Goal: Task Accomplishment & Management: Use online tool/utility

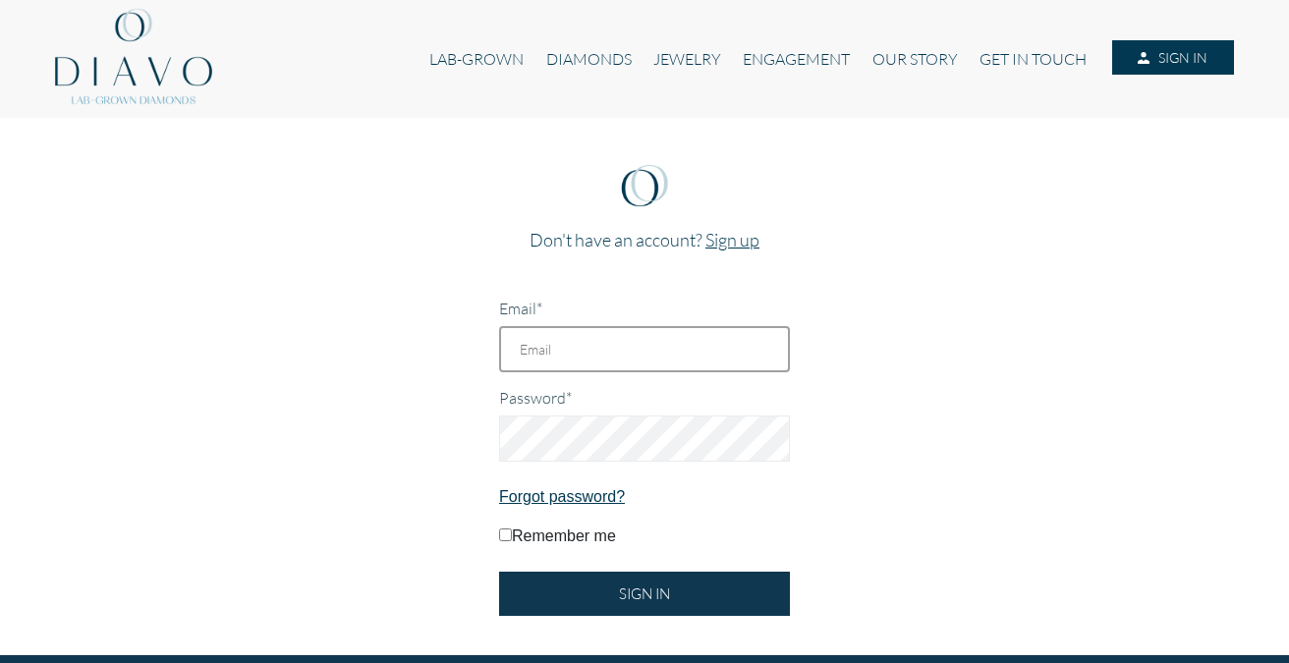
click at [631, 364] on input "Email*" at bounding box center [644, 349] width 291 height 46
click at [658, 395] on div "Password*" at bounding box center [644, 424] width 291 height 75
click at [650, 323] on div "Email*" at bounding box center [644, 335] width 291 height 75
click at [641, 361] on input "Email*" at bounding box center [644, 349] width 291 height 46
click at [615, 628] on div "Don't have an account? Sign up Email* Password* Forgot password? Remember me SI…" at bounding box center [645, 387] width 320 height 490
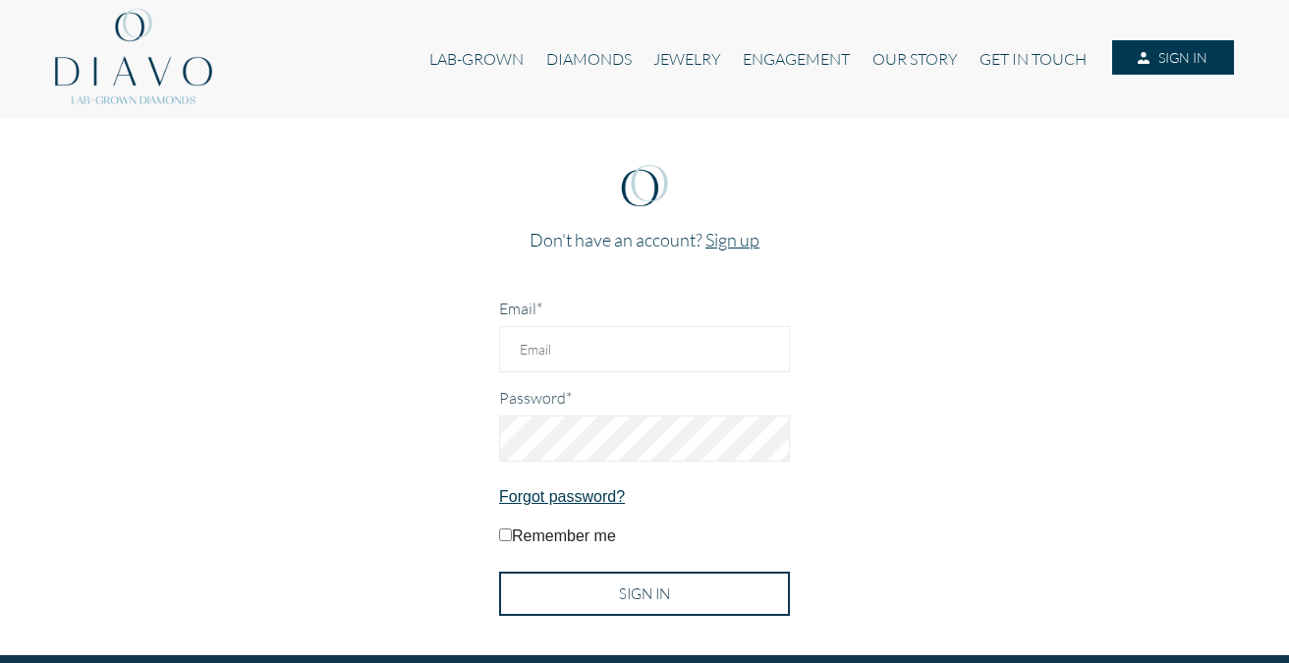
click at [636, 592] on input "SIGN IN" at bounding box center [644, 594] width 291 height 44
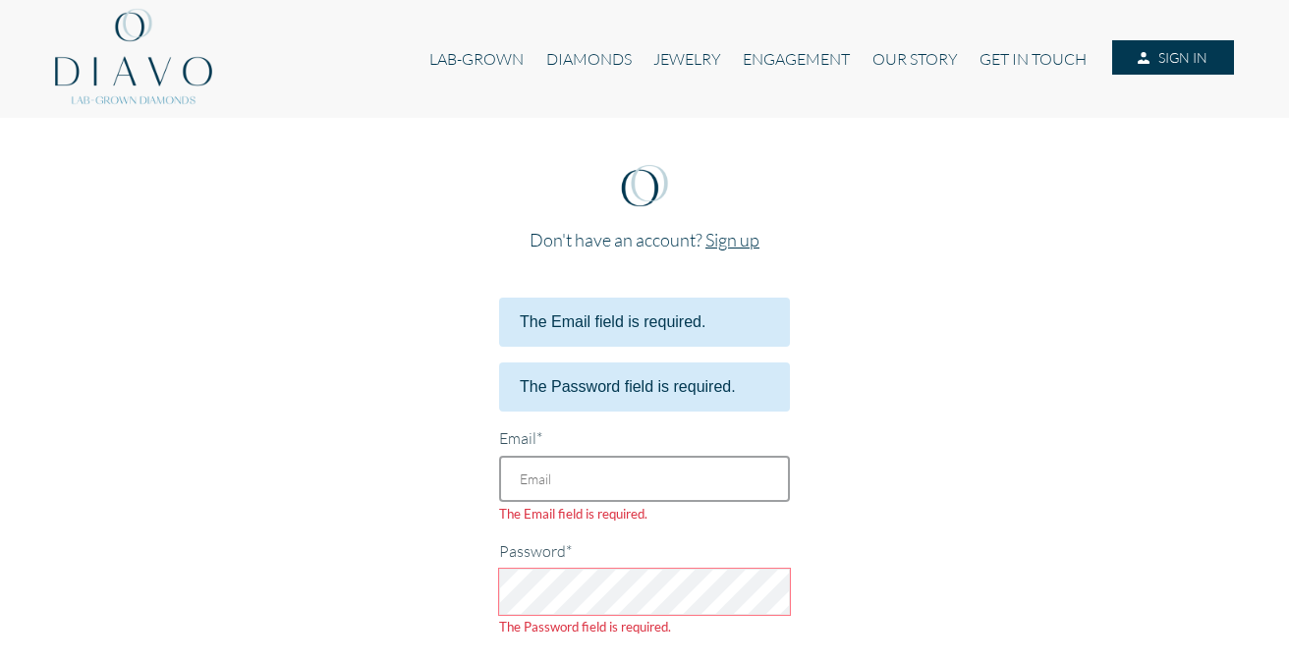
click at [651, 467] on input "Email*" at bounding box center [644, 479] width 291 height 46
type input "casey@caseyperezjewelry.com"
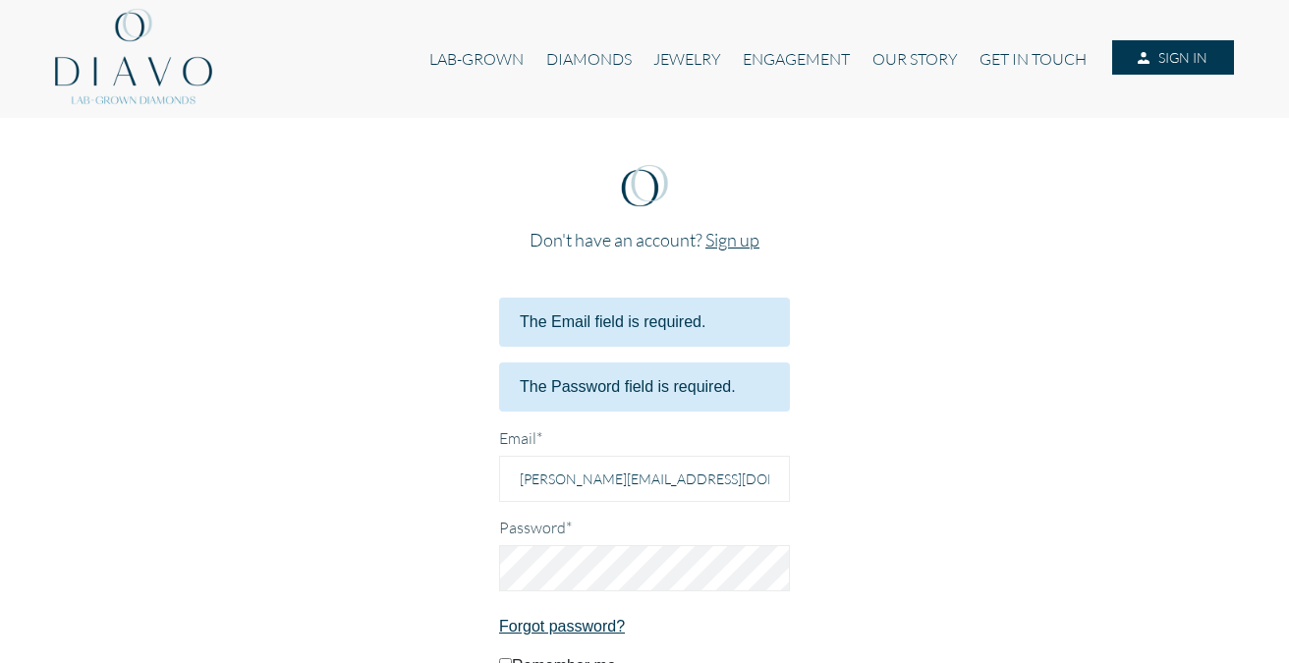
scroll to position [96, 0]
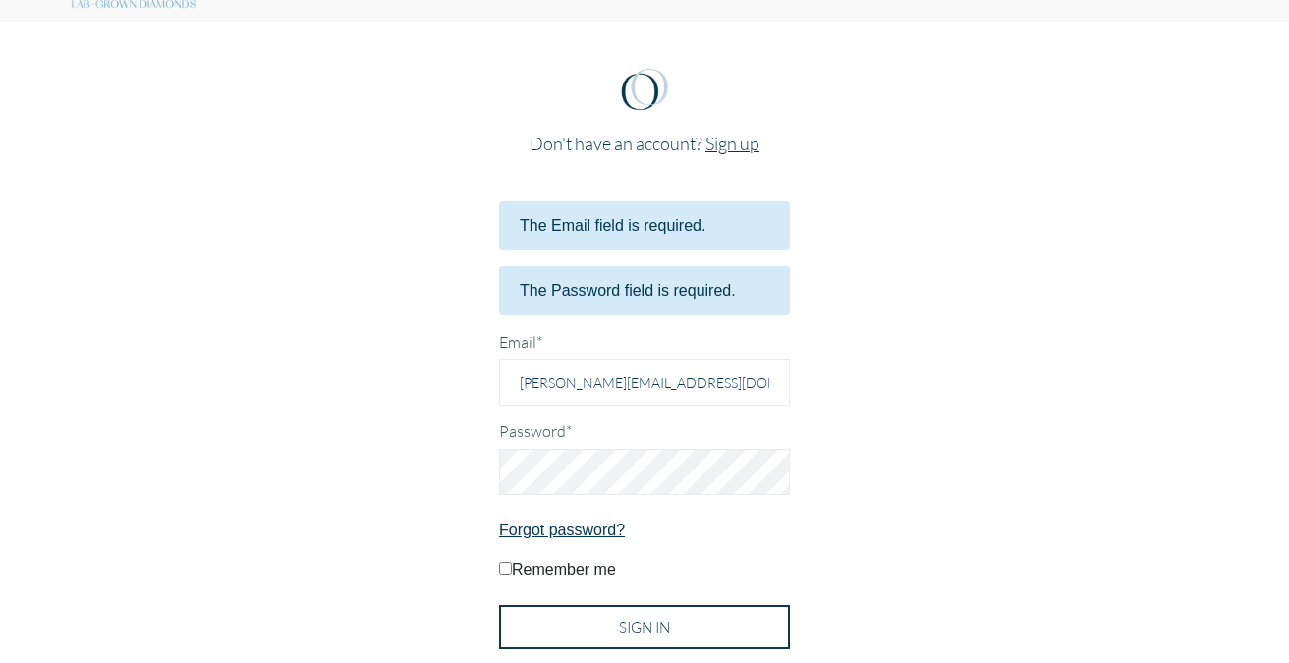
click at [624, 613] on input "SIGN IN" at bounding box center [644, 627] width 291 height 44
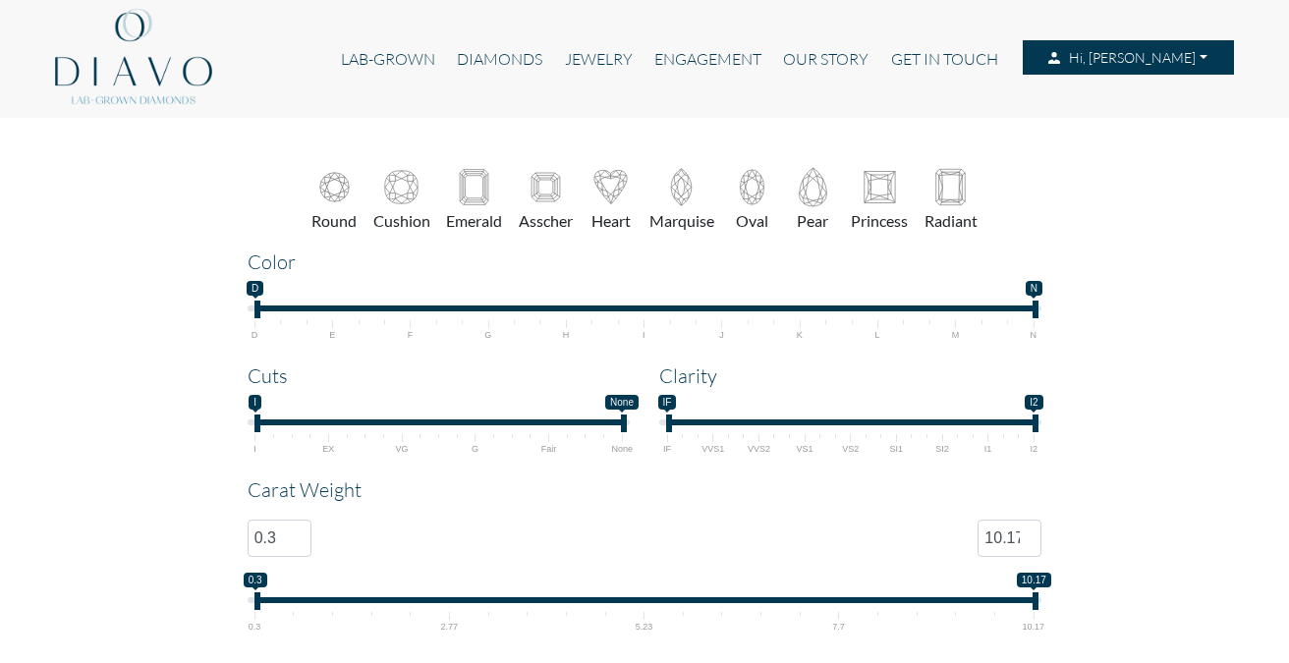
select select "25"
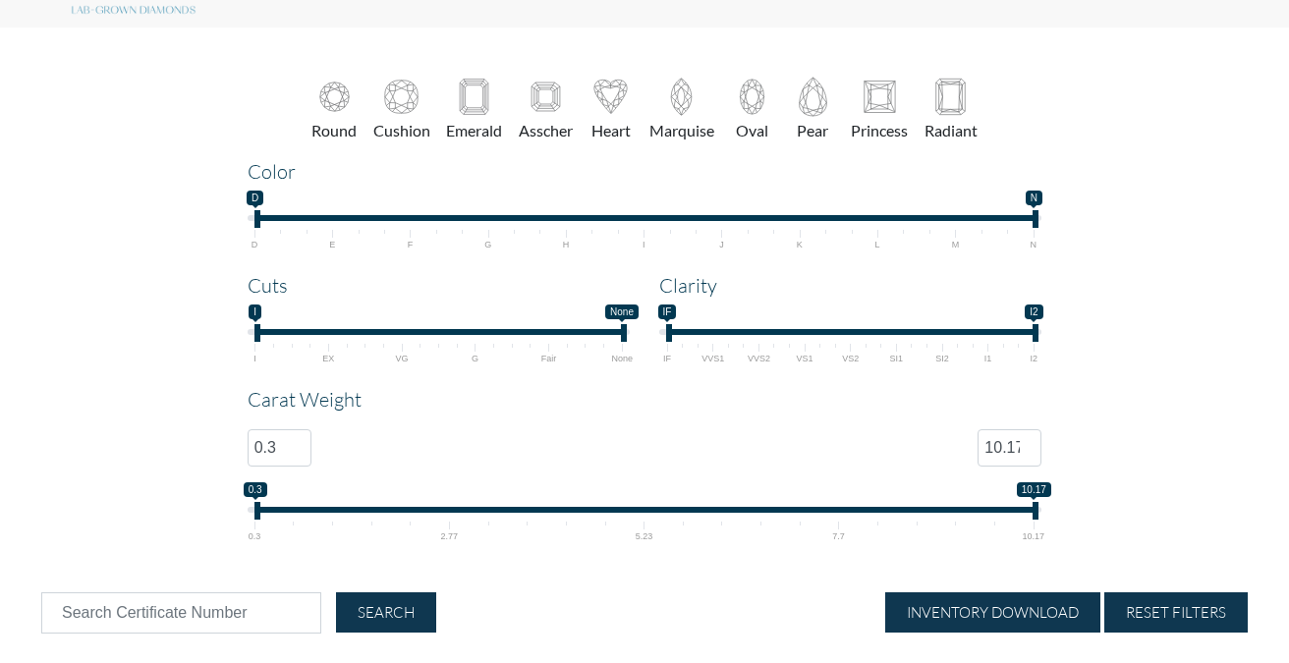
scroll to position [92, 0]
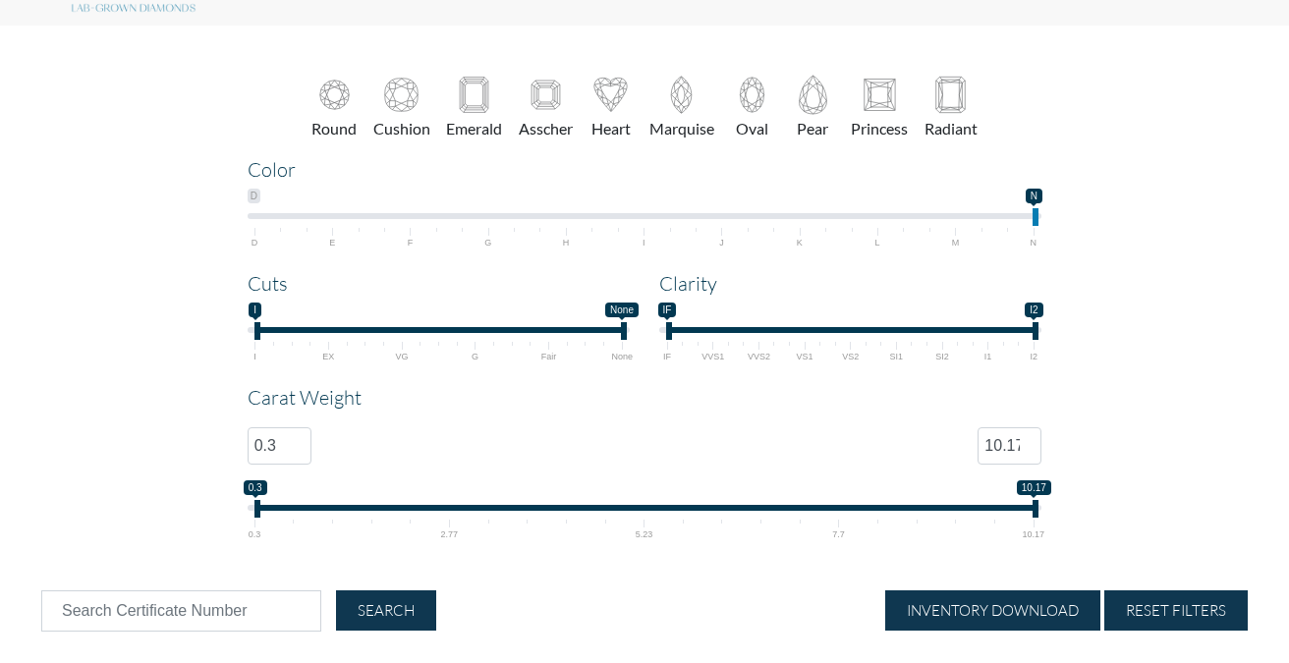
drag, startPoint x: 258, startPoint y: 209, endPoint x: 1054, endPoint y: 221, distance: 795.2
click at [1054, 221] on div "Color D N N N N — N D E F G H I J K L M N N;N" at bounding box center [645, 202] width 825 height 90
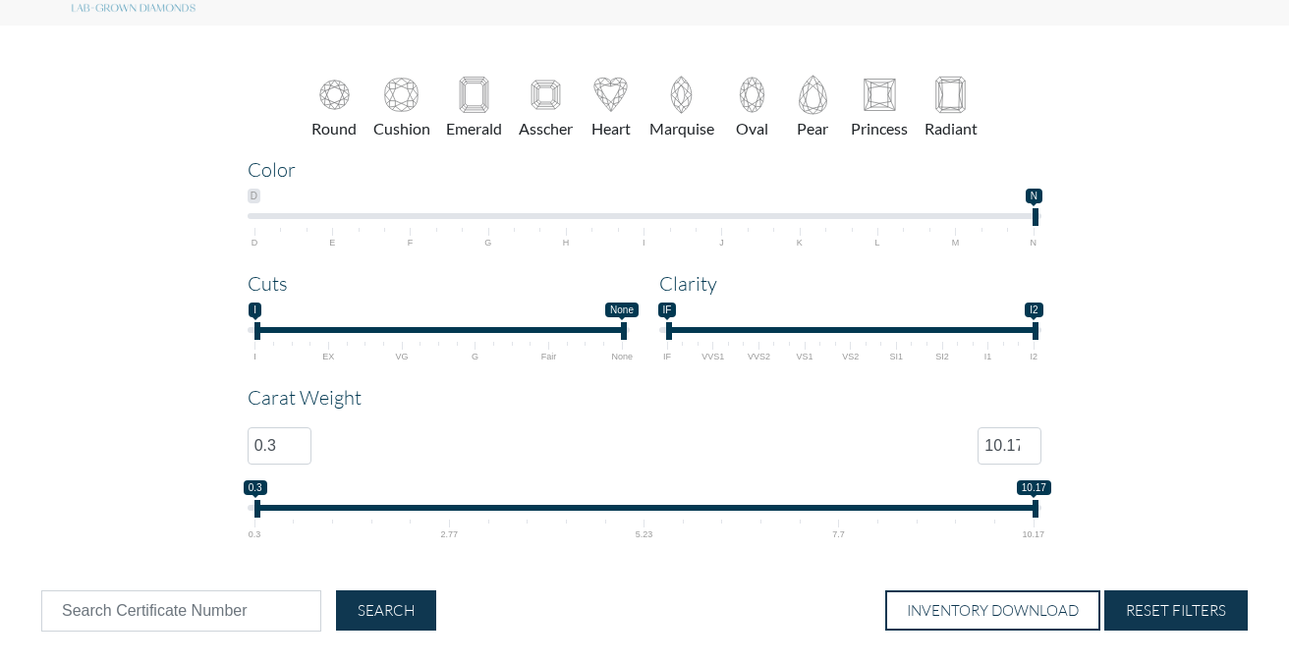
click at [951, 621] on button "INVENTORY DOWNLOAD" at bounding box center [992, 611] width 215 height 40
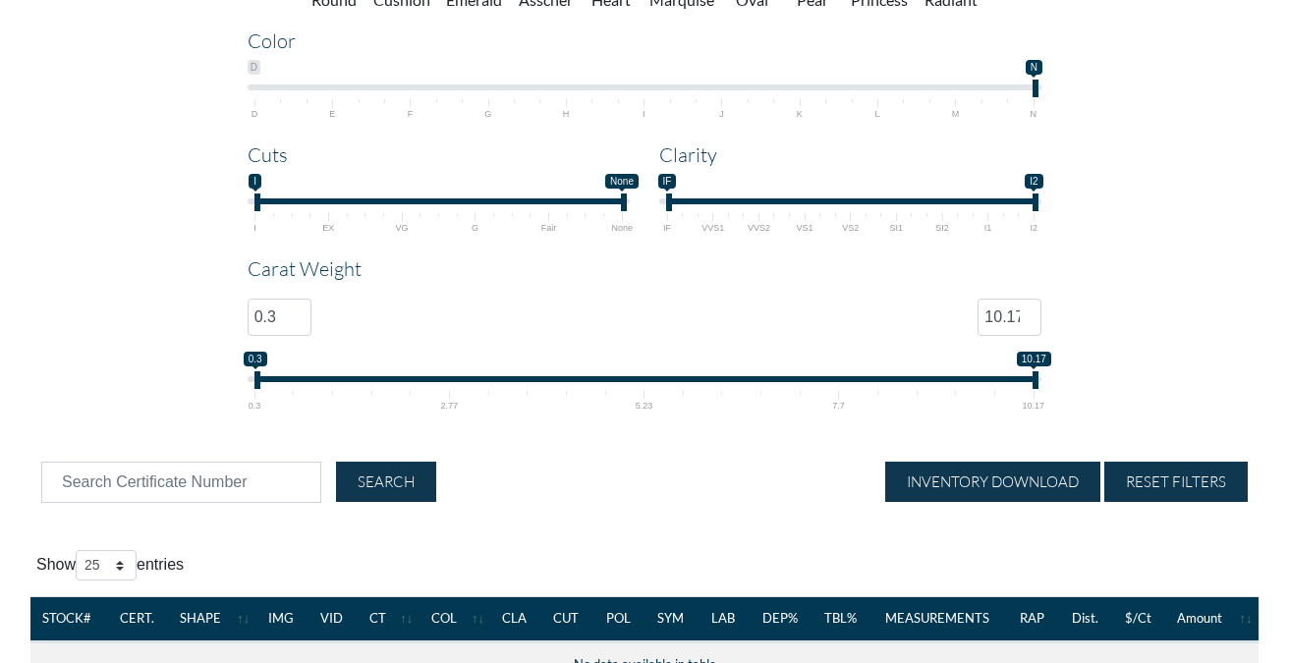
scroll to position [195, 0]
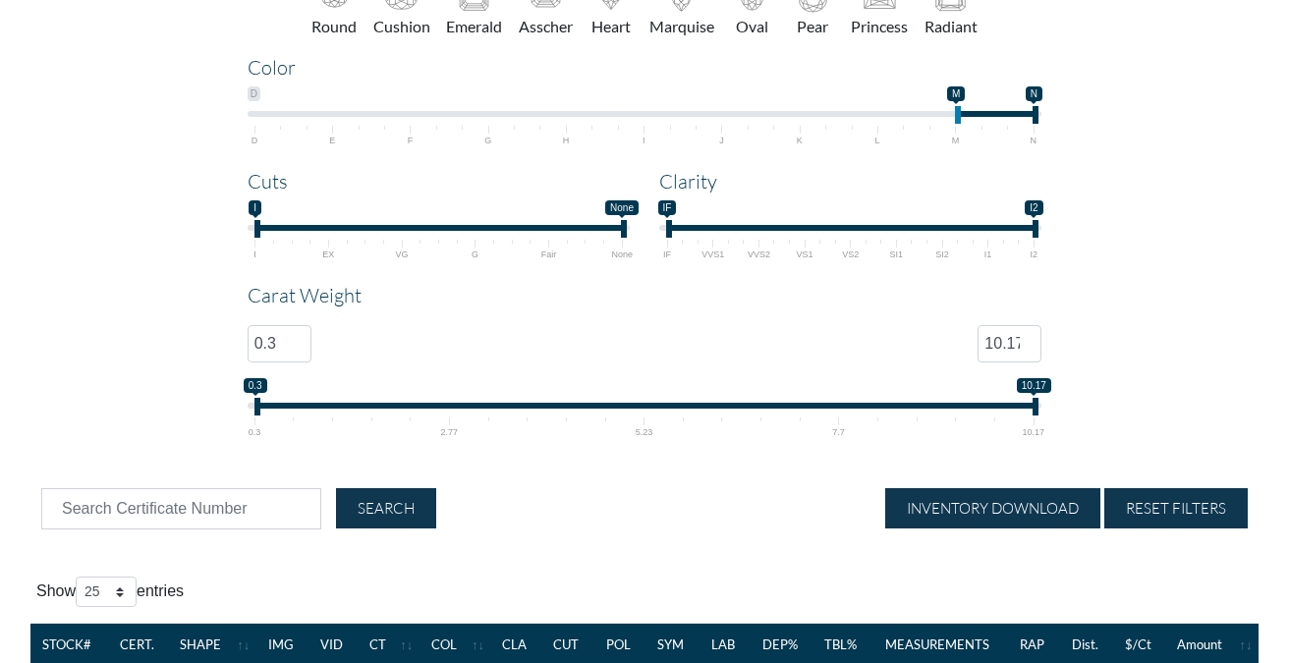
drag, startPoint x: 1035, startPoint y: 114, endPoint x: 989, endPoint y: 114, distance: 46.2
click at [989, 114] on span "D N M N M — N D E F G H I J K L M N" at bounding box center [645, 115] width 795 height 59
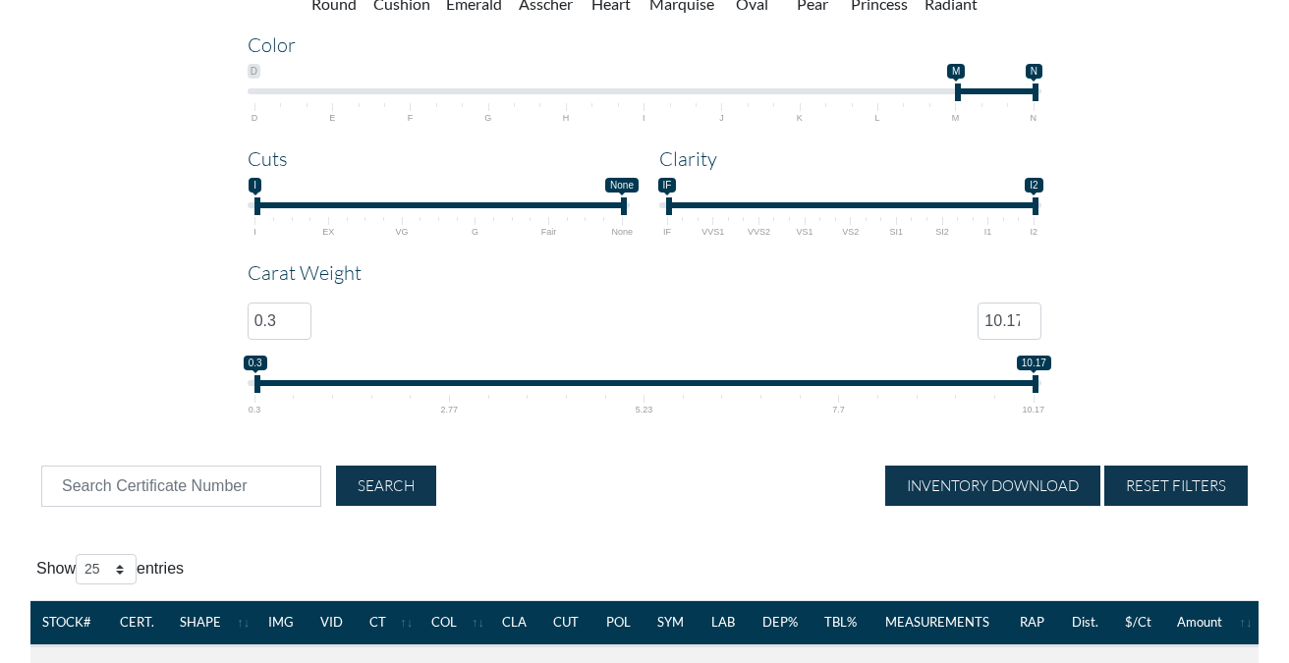
scroll to position [166, 0]
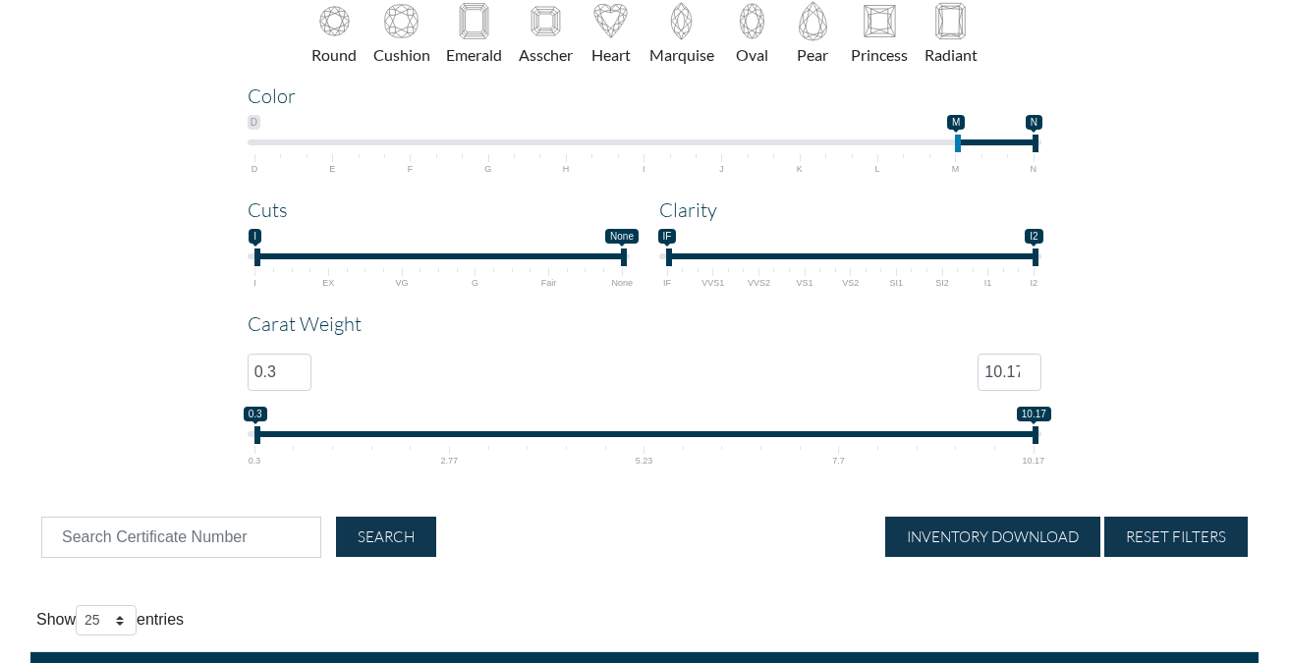
drag, startPoint x: 958, startPoint y: 121, endPoint x: 748, endPoint y: 109, distance: 210.6
click at [749, 110] on div "Color D N M N M — N D E F G H I J K L M N J;N" at bounding box center [645, 129] width 825 height 90
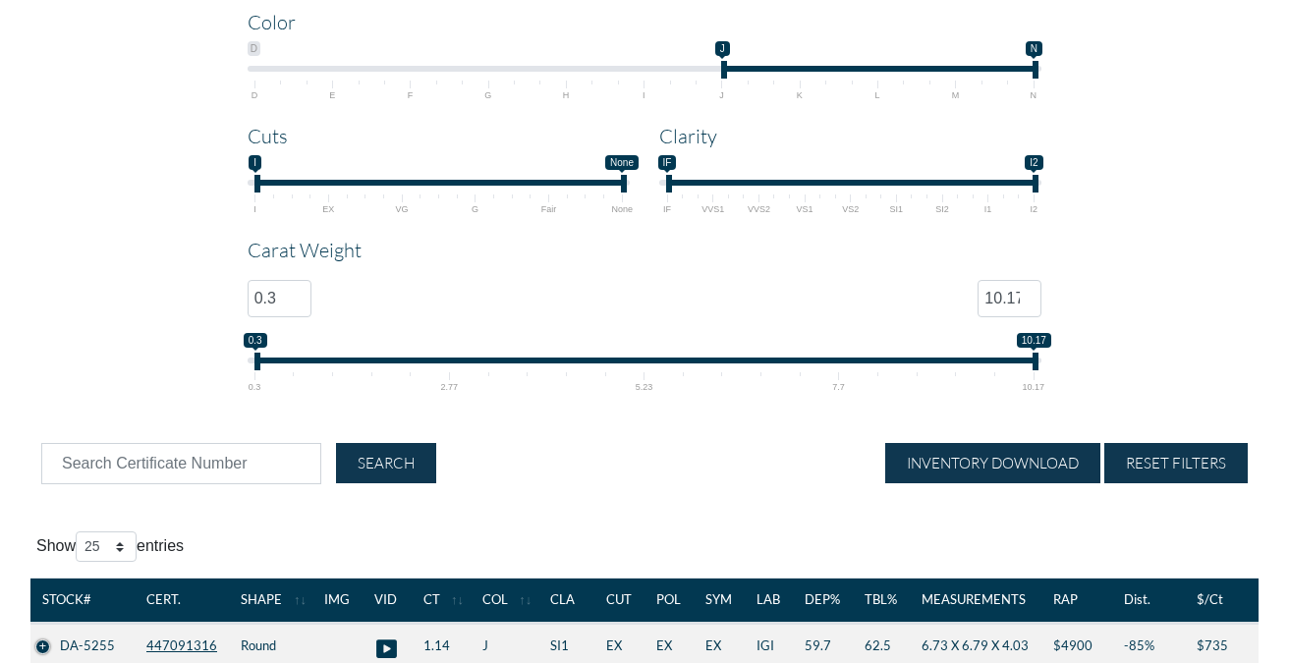
scroll to position [105, 0]
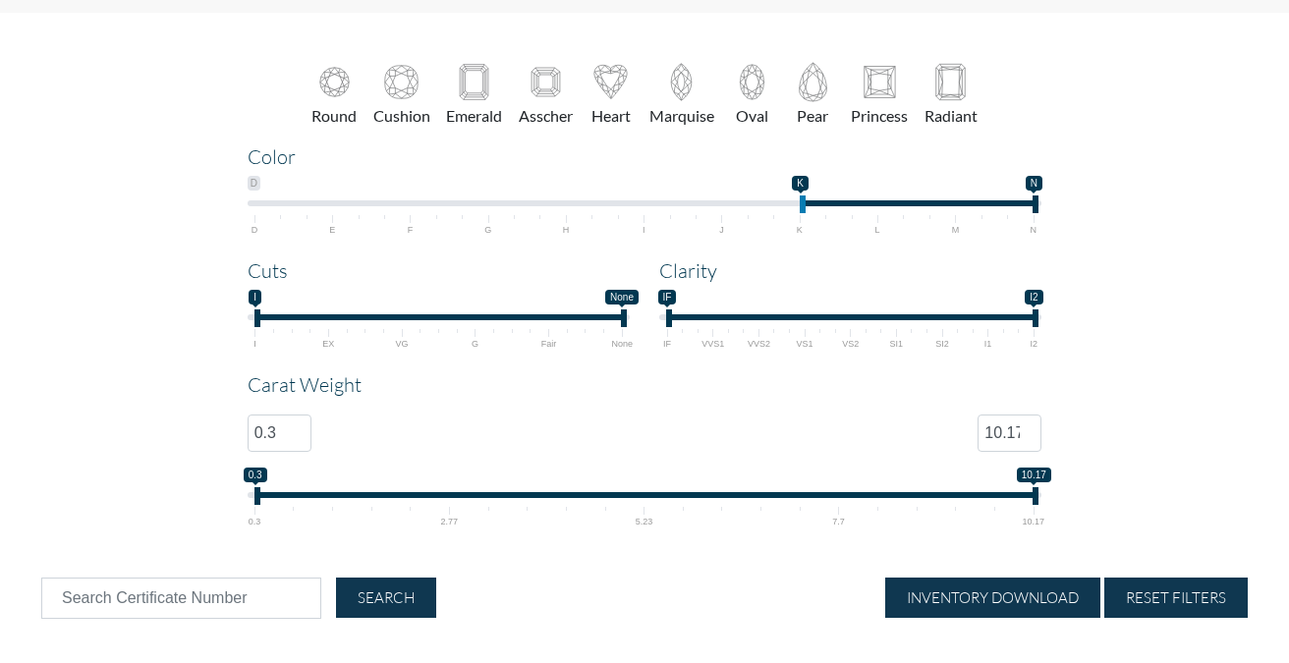
drag, startPoint x: 723, startPoint y: 198, endPoint x: 790, endPoint y: 198, distance: 66.8
click at [789, 198] on span "D N K N K — N D E F G H I J K L M N" at bounding box center [645, 205] width 795 height 59
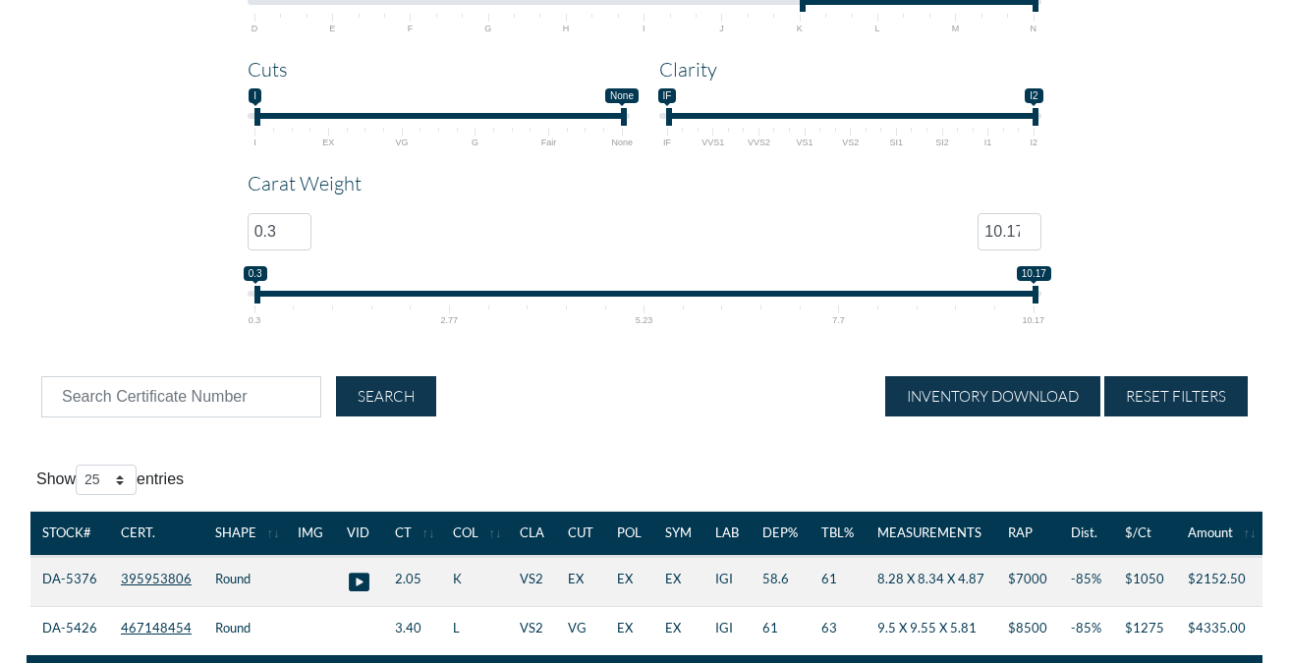
scroll to position [261, 0]
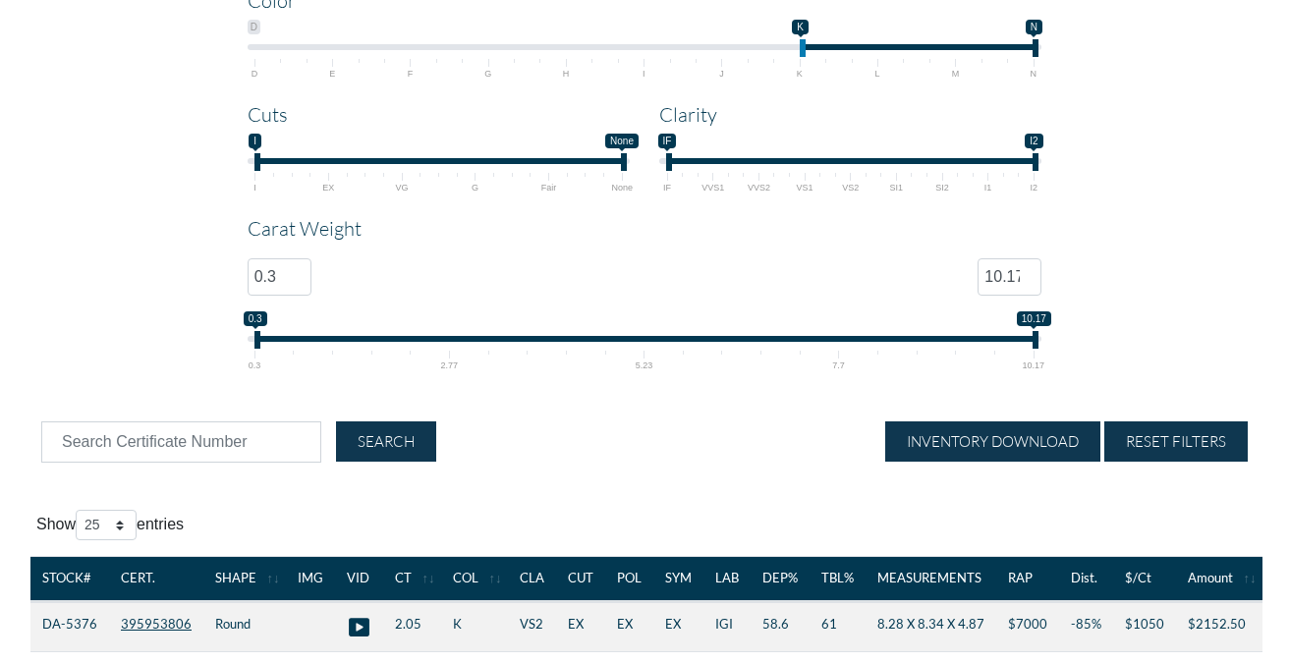
type input "L;N"
drag, startPoint x: 806, startPoint y: 26, endPoint x: 848, endPoint y: 27, distance: 42.3
click at [848, 27] on span "D N K N K — N D E F G H I J K L M N" at bounding box center [645, 49] width 795 height 59
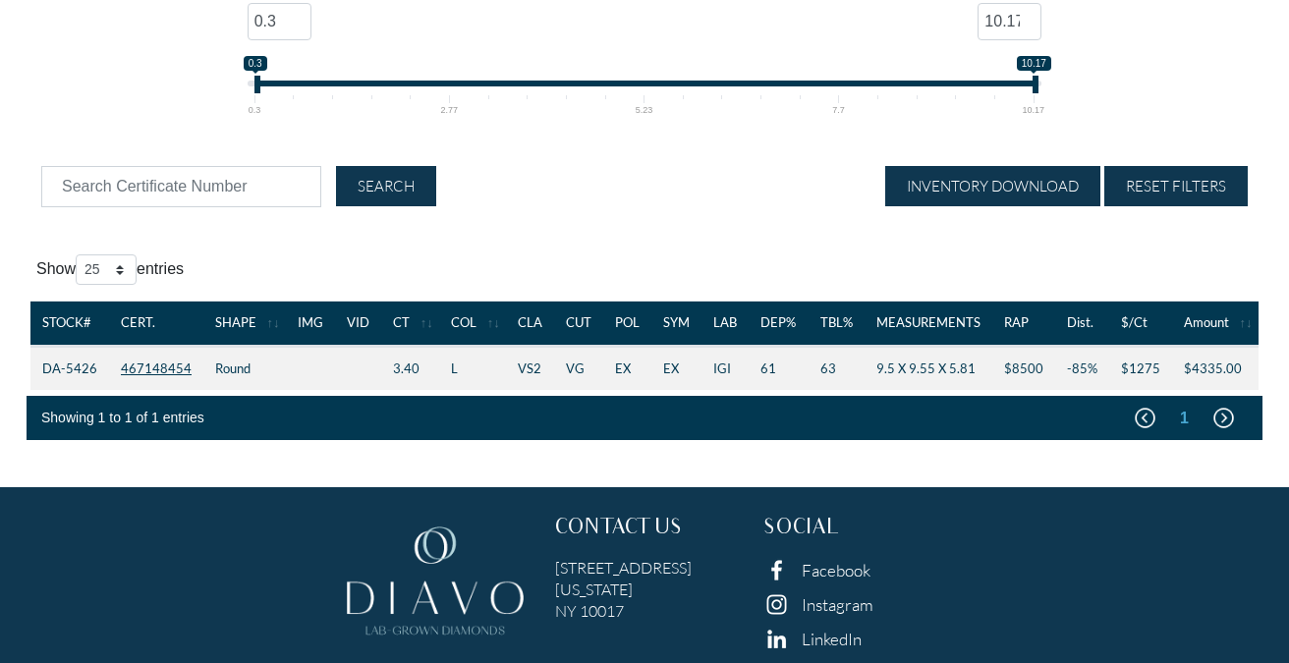
scroll to position [542, 0]
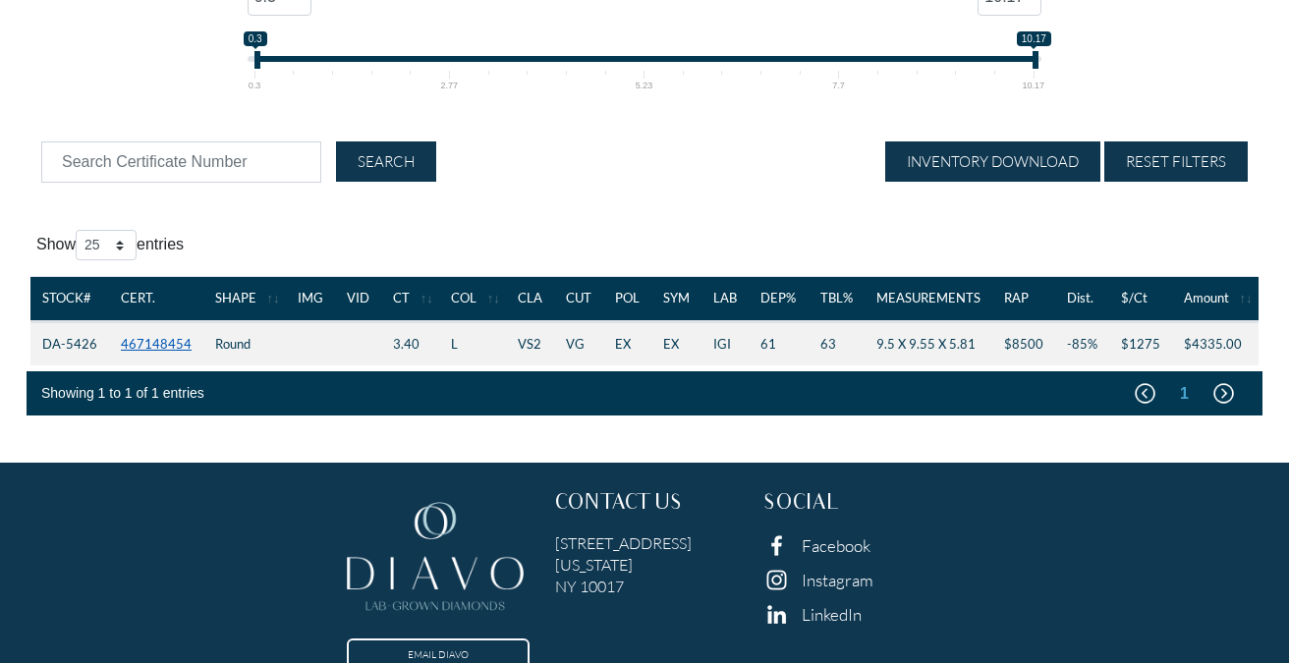
click at [157, 348] on link "467148454" at bounding box center [156, 344] width 71 height 16
